Goal: Navigation & Orientation: Find specific page/section

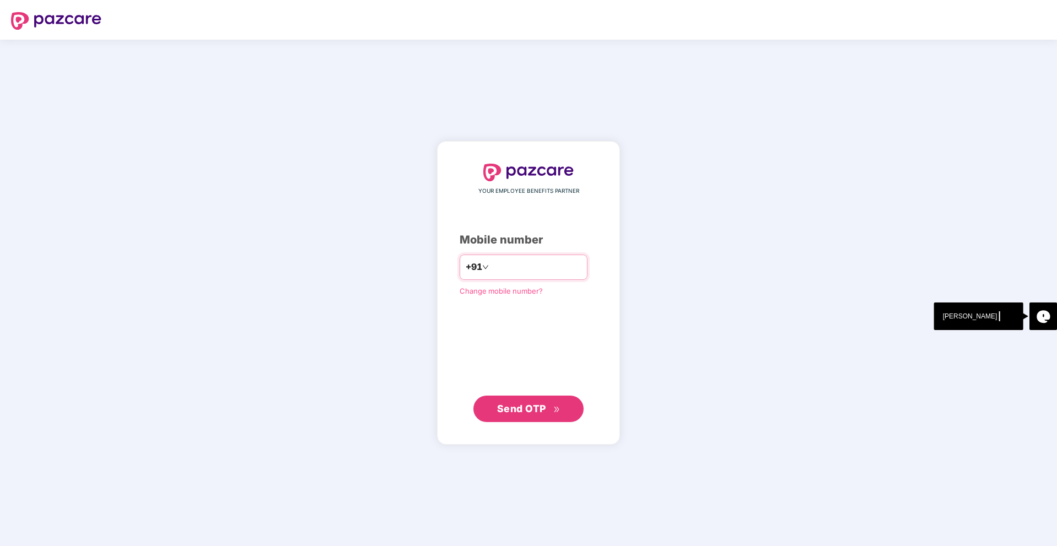
click at [508, 266] on input "number" at bounding box center [536, 267] width 90 height 18
type input "**********"
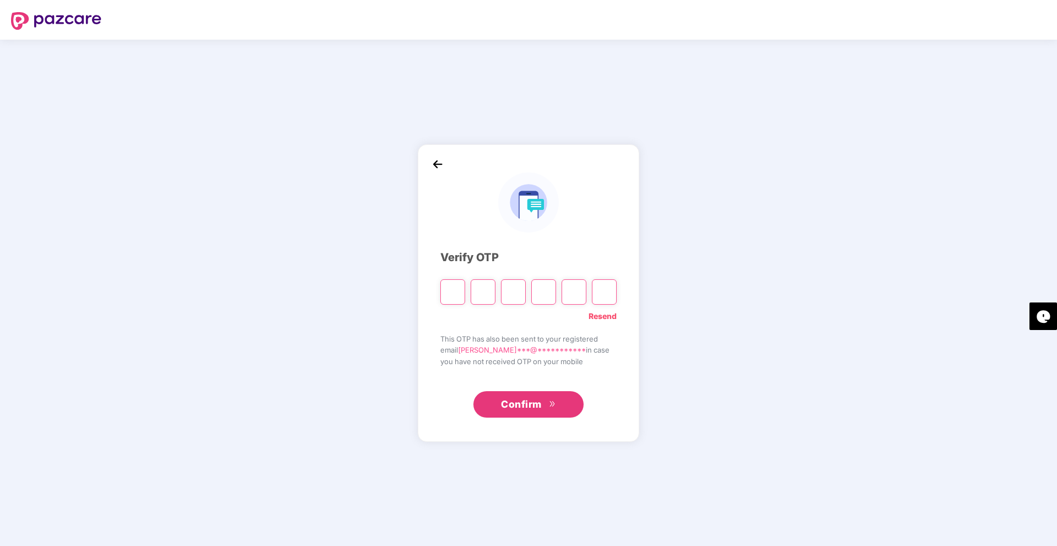
click at [459, 300] on input "Please enter verification code. Digit 1" at bounding box center [452, 291] width 25 height 25
type input "*"
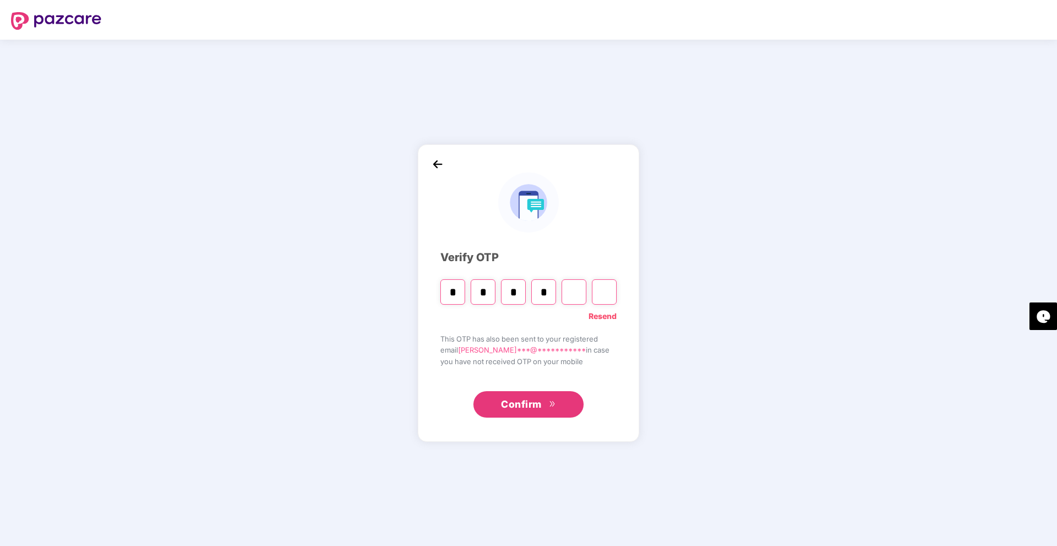
type input "*"
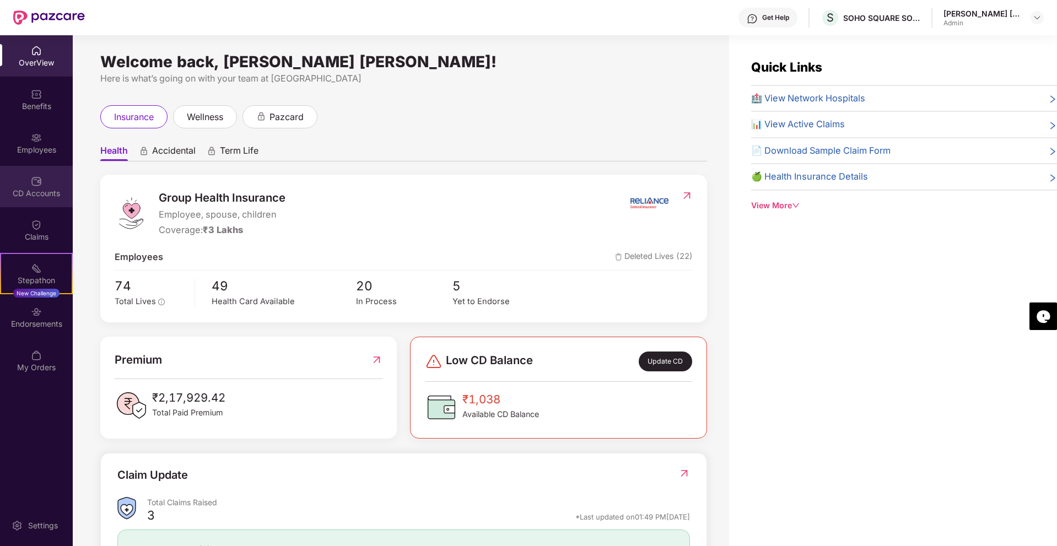
click at [38, 189] on div "CD Accounts" at bounding box center [36, 193] width 73 height 11
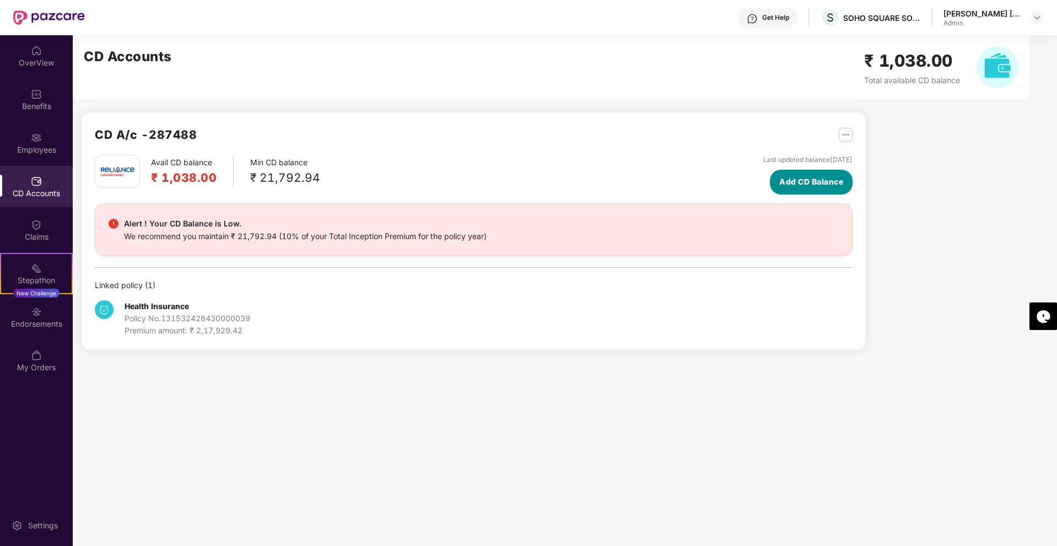
click at [818, 180] on span "Add CD Balance" at bounding box center [811, 182] width 64 height 12
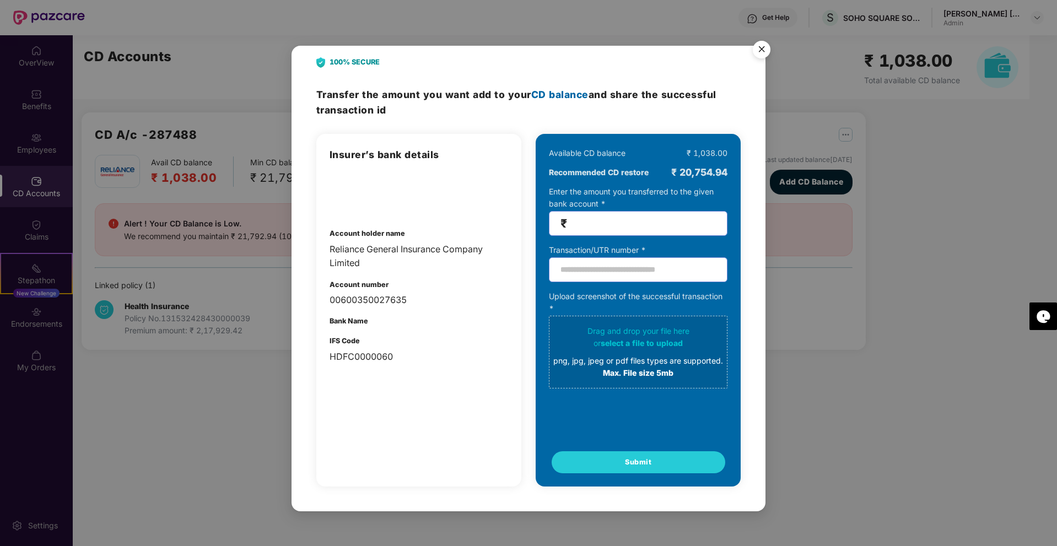
click at [597, 221] on input "number" at bounding box center [642, 223] width 147 height 13
click at [396, 379] on div "Insurer’s bank details Account holder name Reliance General Insurance Company L…" at bounding box center [418, 310] width 205 height 353
drag, startPoint x: 331, startPoint y: 249, endPoint x: 365, endPoint y: 266, distance: 37.9
click at [365, 266] on div "Reliance General Insurance Company Limited" at bounding box center [418, 256] width 178 height 28
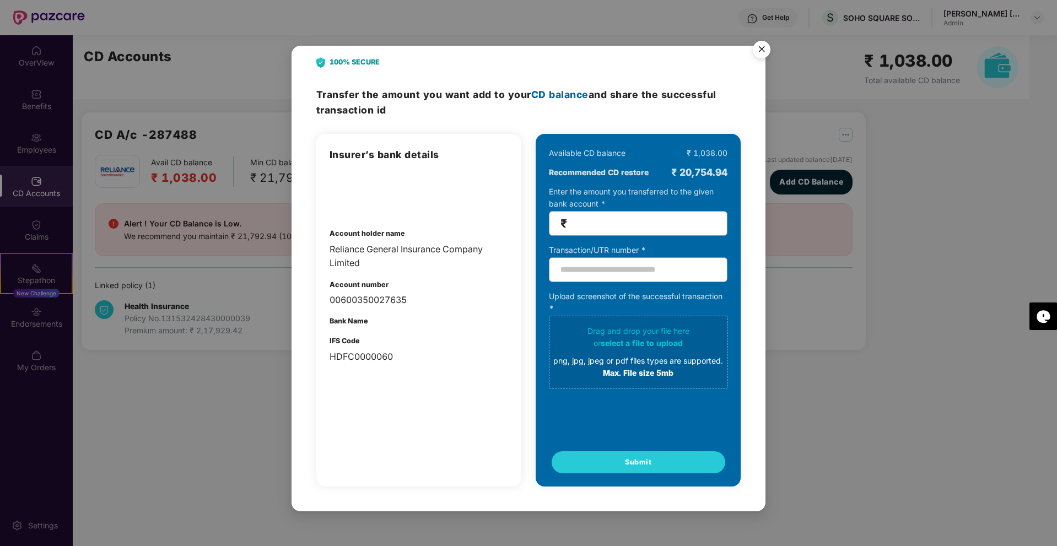
click at [265, 428] on div "100% SECURE Transfer the amount you want add to your CD balance and share the s…" at bounding box center [528, 273] width 1057 height 546
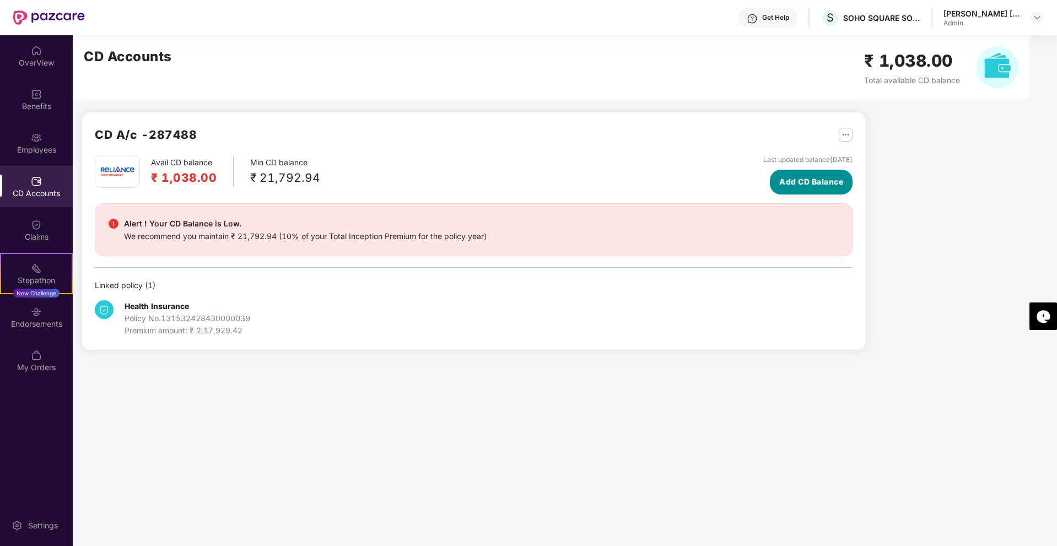
click at [812, 176] on span "Add CD Balance" at bounding box center [811, 182] width 64 height 12
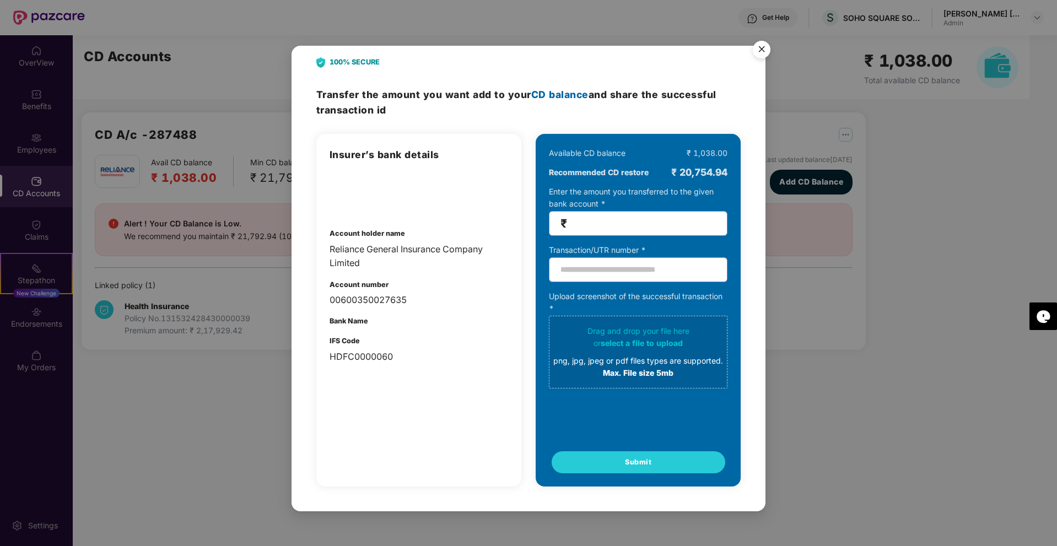
drag, startPoint x: 360, startPoint y: 60, endPoint x: 339, endPoint y: 64, distance: 21.3
click at [360, 60] on b "100% SECURE" at bounding box center [354, 62] width 50 height 11
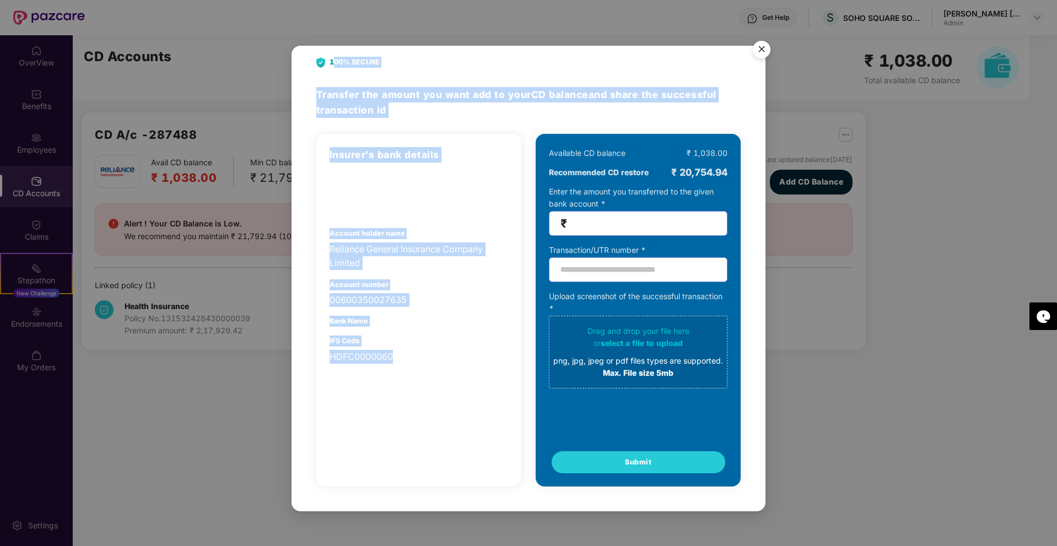
drag, startPoint x: 333, startPoint y: 62, endPoint x: 427, endPoint y: 415, distance: 366.1
click at [429, 415] on div "100% SECURE Transfer the amount you want add to your CD balance and share the s…" at bounding box center [528, 278] width 474 height 465
click at [426, 415] on div "Insurer’s bank details Account holder name Reliance General Insurance Company L…" at bounding box center [418, 310] width 205 height 353
click at [296, 144] on div "100% SECURE Transfer the amount you want add to your CD balance and share the s…" at bounding box center [528, 278] width 474 height 465
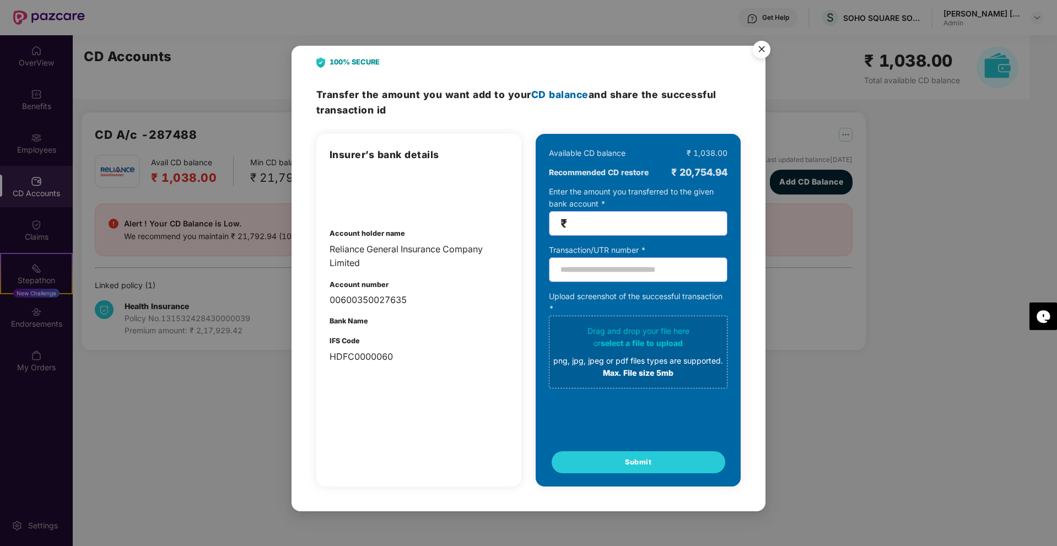
click at [761, 45] on img "Close" at bounding box center [761, 51] width 31 height 31
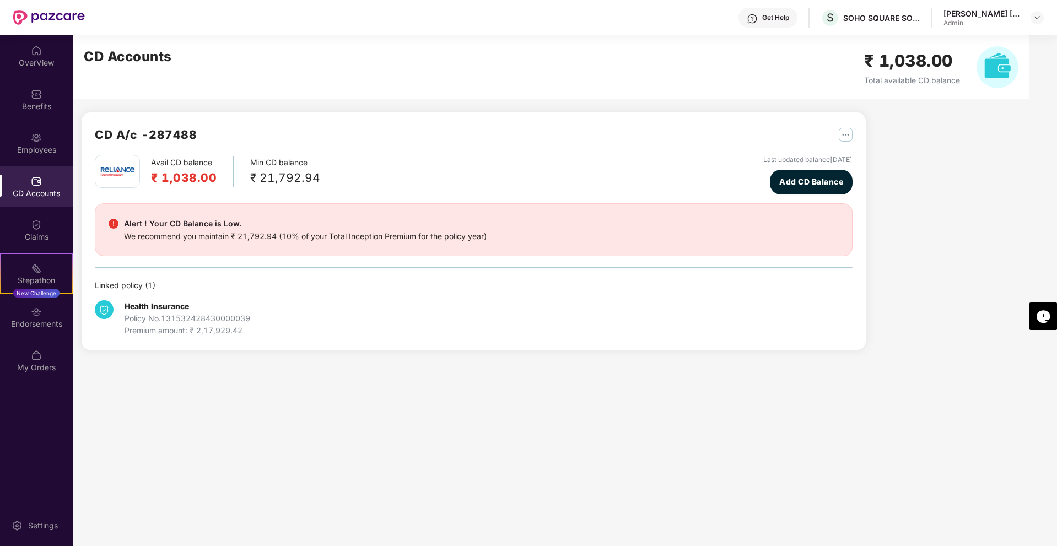
drag, startPoint x: 243, startPoint y: 391, endPoint x: 216, endPoint y: 385, distance: 27.0
click at [242, 391] on main "CD Accounts ₹ 1,038.00 Total available CD balance CD A/c - 287488 Avail CD bala…" at bounding box center [565, 290] width 984 height 511
drag, startPoint x: 124, startPoint y: 307, endPoint x: 287, endPoint y: 345, distance: 167.4
click at [287, 345] on div "CD A/c - 287488 Avail CD balance ₹ 1,038.00 Min CD balance ₹ 21,792.94 Last upd…" at bounding box center [474, 230] width 784 height 237
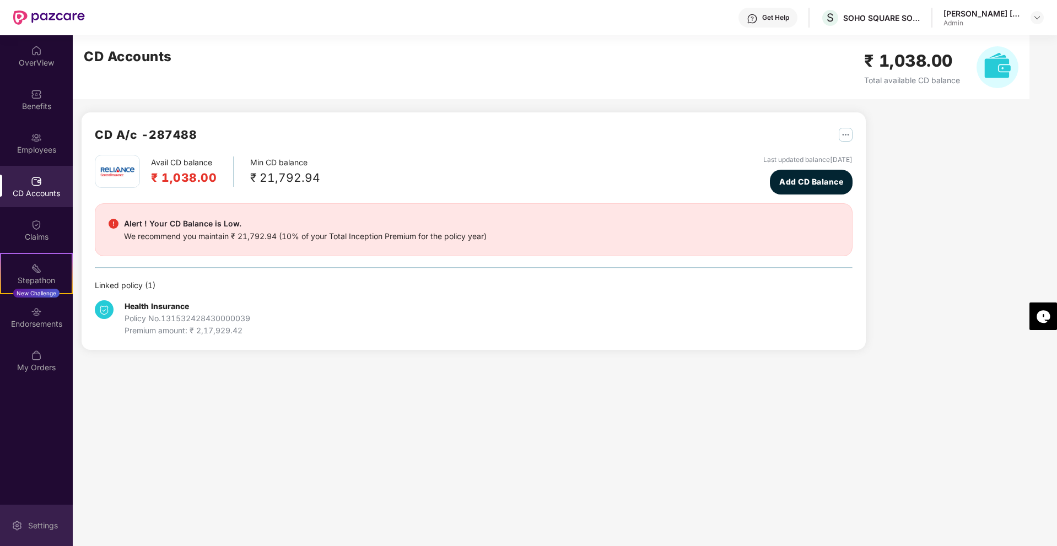
click at [43, 533] on div "Settings" at bounding box center [36, 525] width 73 height 41
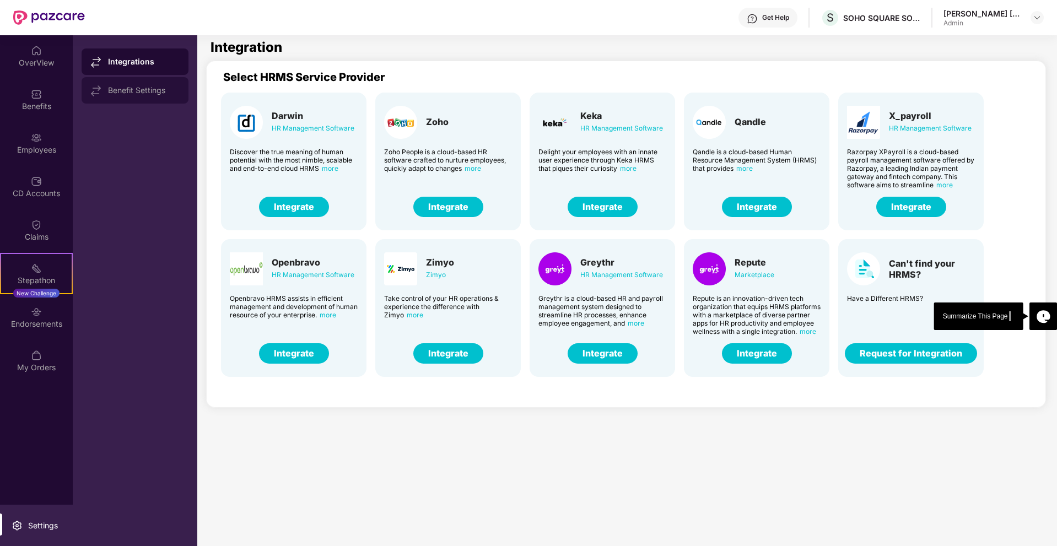
click at [136, 93] on div "Benefit Settings" at bounding box center [144, 90] width 72 height 9
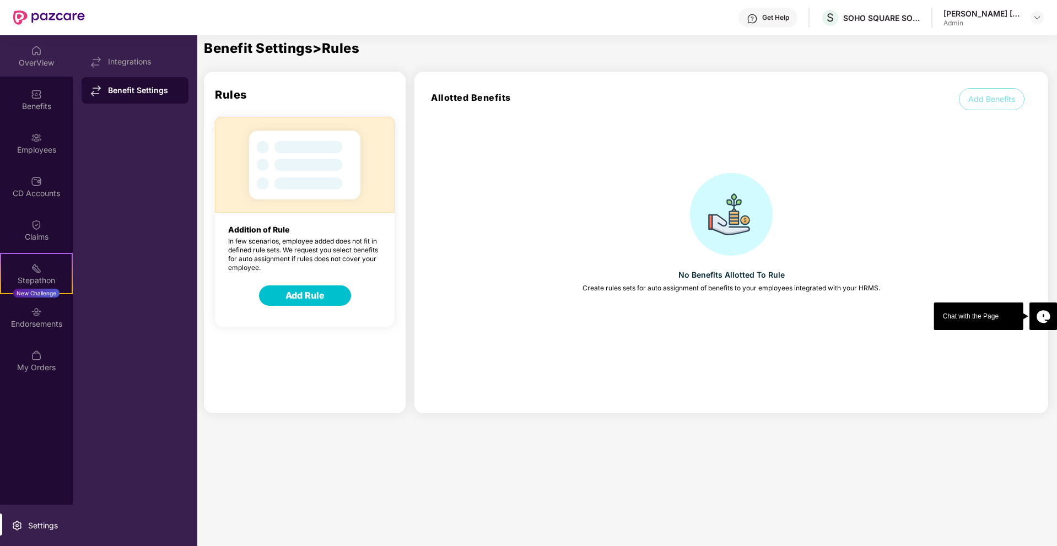
click at [44, 53] on div "OverView" at bounding box center [36, 55] width 73 height 41
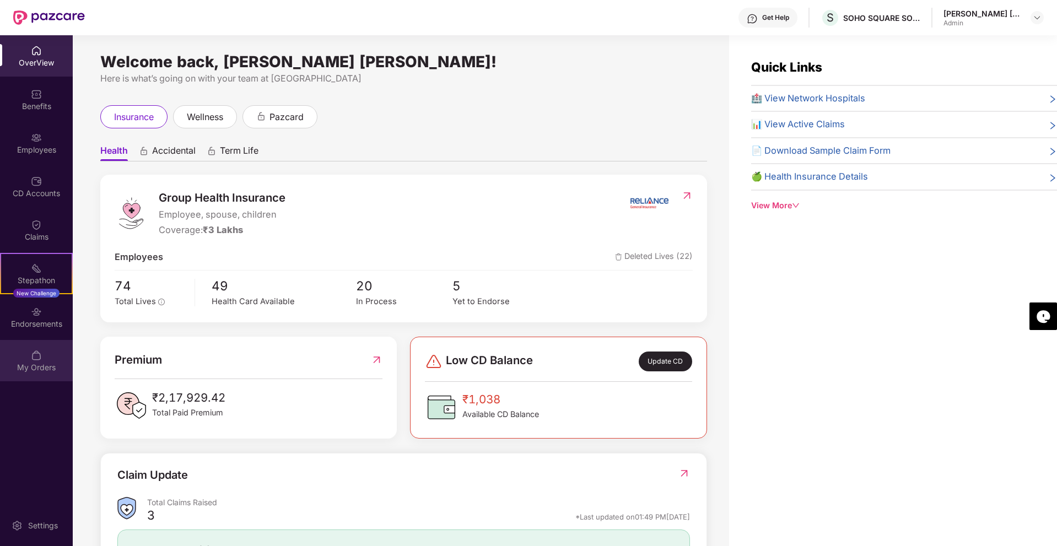
click at [44, 344] on div "My Orders" at bounding box center [36, 360] width 73 height 41
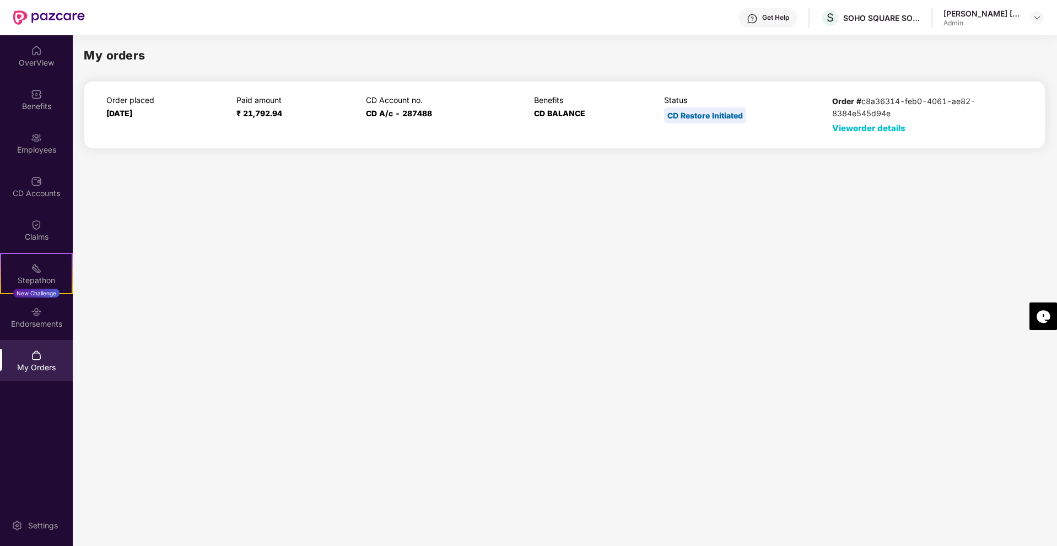
click at [865, 126] on span "View order details" at bounding box center [868, 128] width 73 height 10
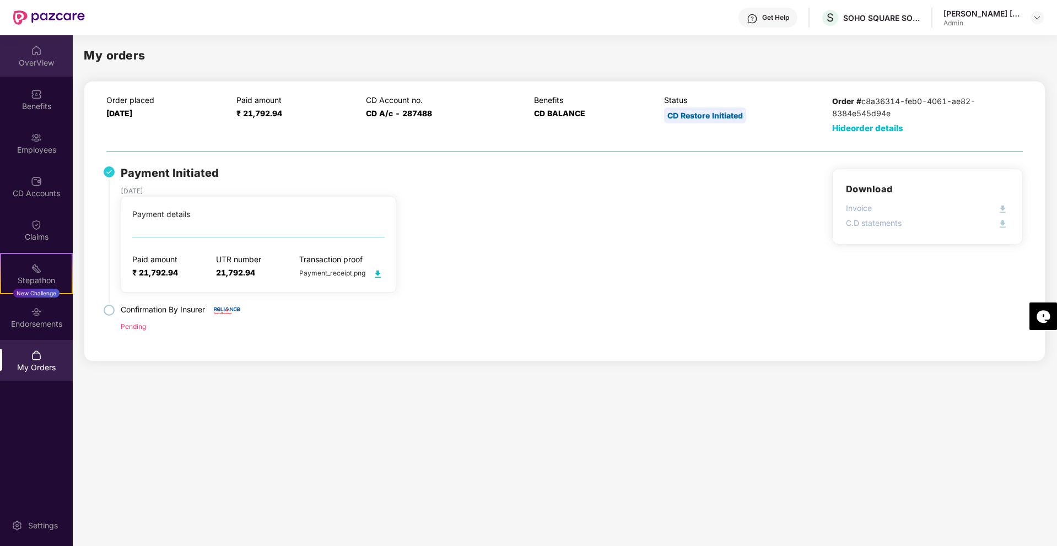
click at [42, 61] on div "OverView" at bounding box center [36, 62] width 73 height 11
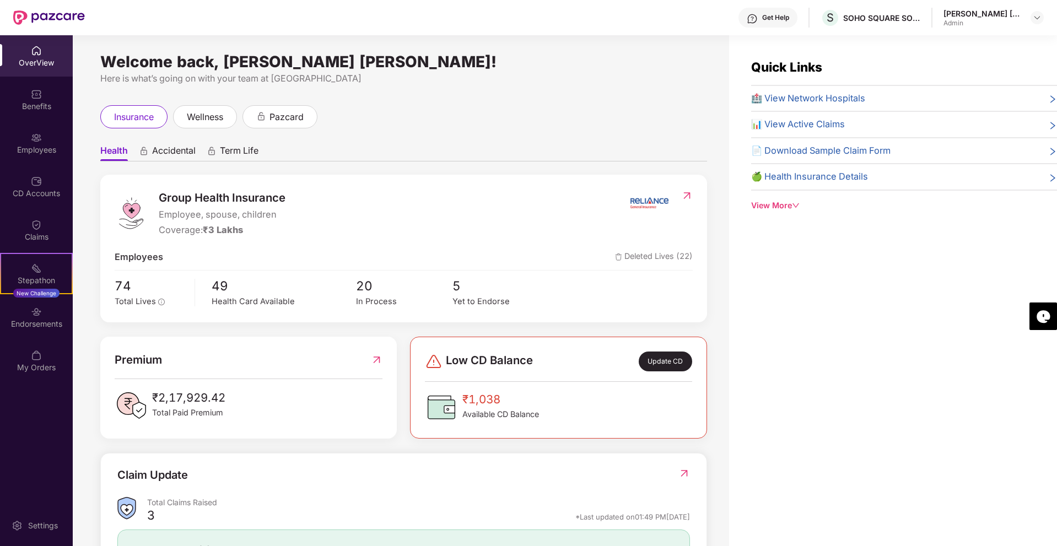
click at [681, 197] on img at bounding box center [687, 195] width 12 height 11
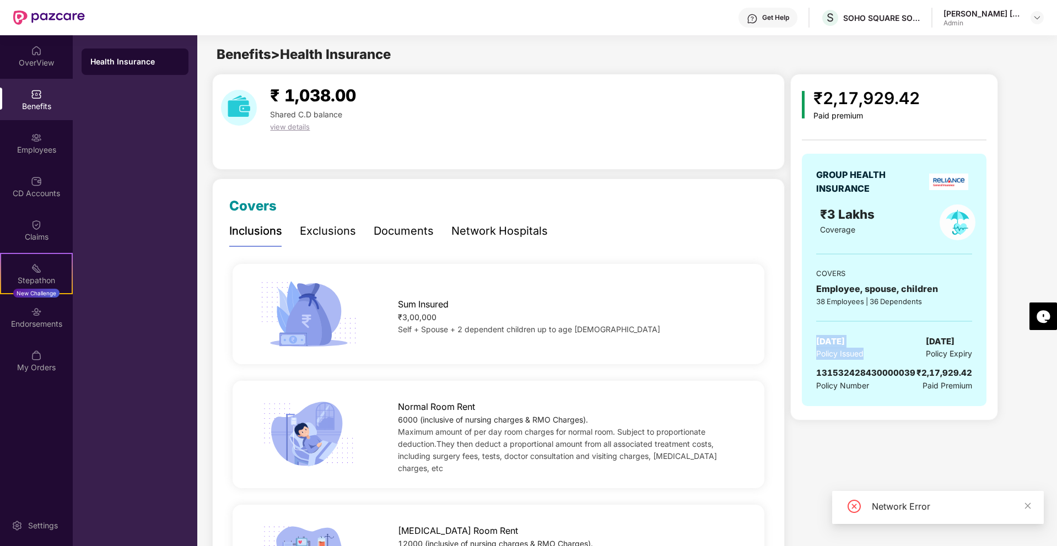
drag, startPoint x: 814, startPoint y: 343, endPoint x: 866, endPoint y: 354, distance: 52.8
click at [866, 354] on div "GROUP HEALTH INSURANCE ₹3 Lakhs Coverage COVERS Employee, spouse, children 38 E…" at bounding box center [894, 280] width 185 height 252
click at [863, 354] on div "Policy Issued" at bounding box center [839, 354] width 47 height 12
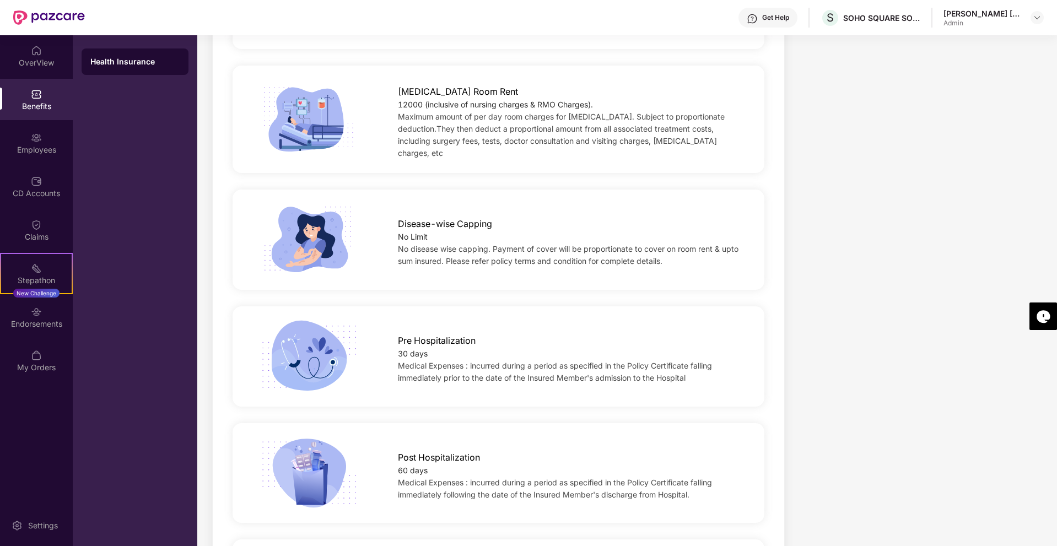
scroll to position [496, 0]
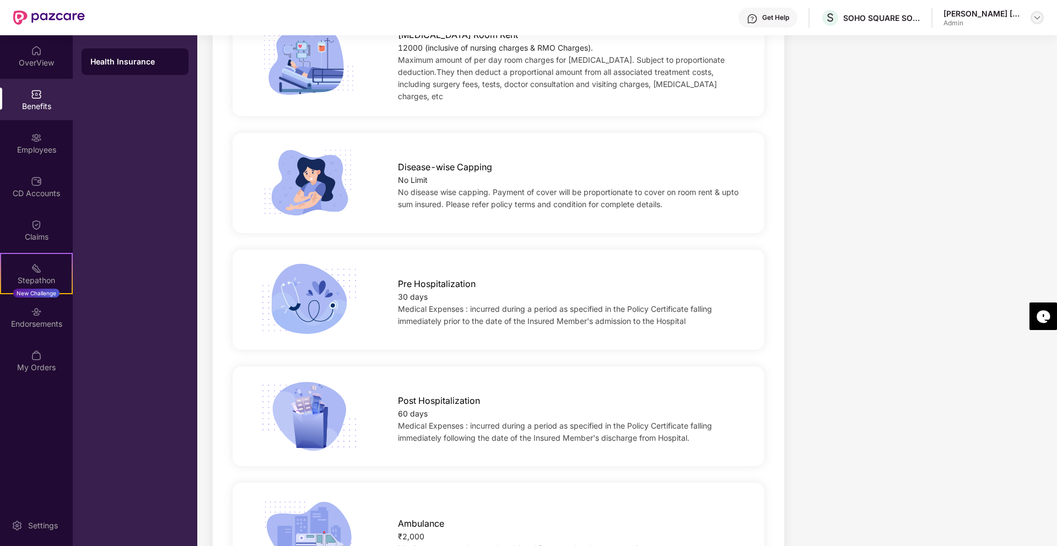
click at [1036, 17] on img at bounding box center [1036, 17] width 9 height 9
click at [1033, 21] on img at bounding box center [1036, 17] width 9 height 9
click at [974, 219] on div "₹2,17,929.42 Paid premium GROUP HEALTH INSURANCE ₹3 Lakhs Coverage COVERS Emplo…" at bounding box center [915, 397] width 250 height 1639
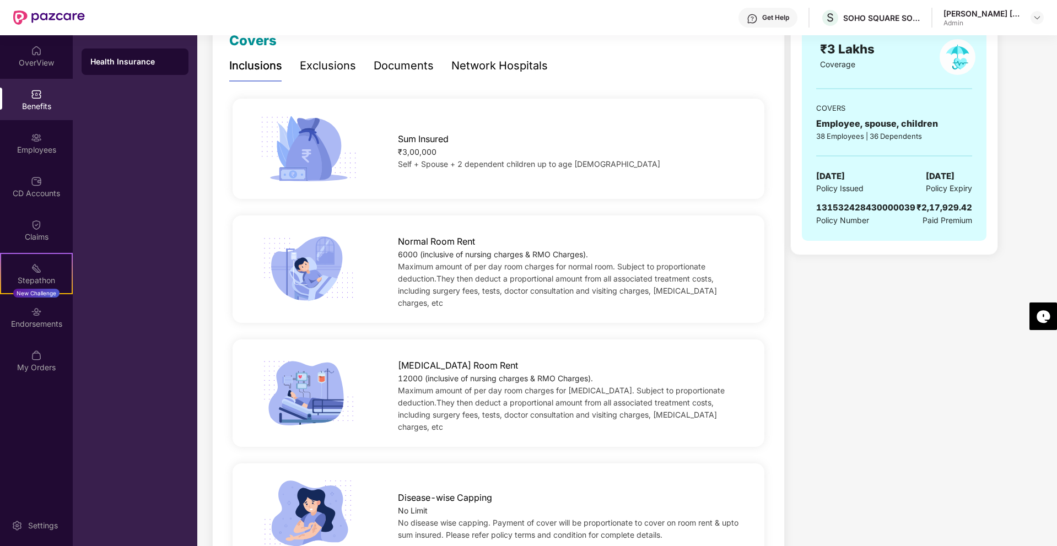
scroll to position [0, 0]
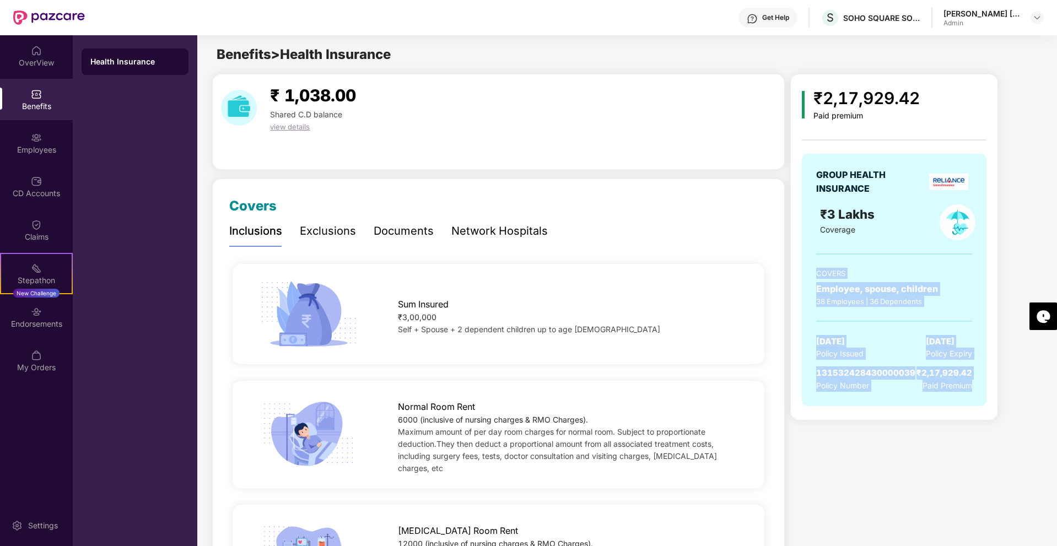
drag, startPoint x: 814, startPoint y: 272, endPoint x: 975, endPoint y: 403, distance: 207.9
click at [975, 403] on div "GROUP HEALTH INSURANCE ₹3 Lakhs Coverage COVERS Employee, spouse, children 38 E…" at bounding box center [894, 280] width 185 height 252
